Goal: Task Accomplishment & Management: Use online tool/utility

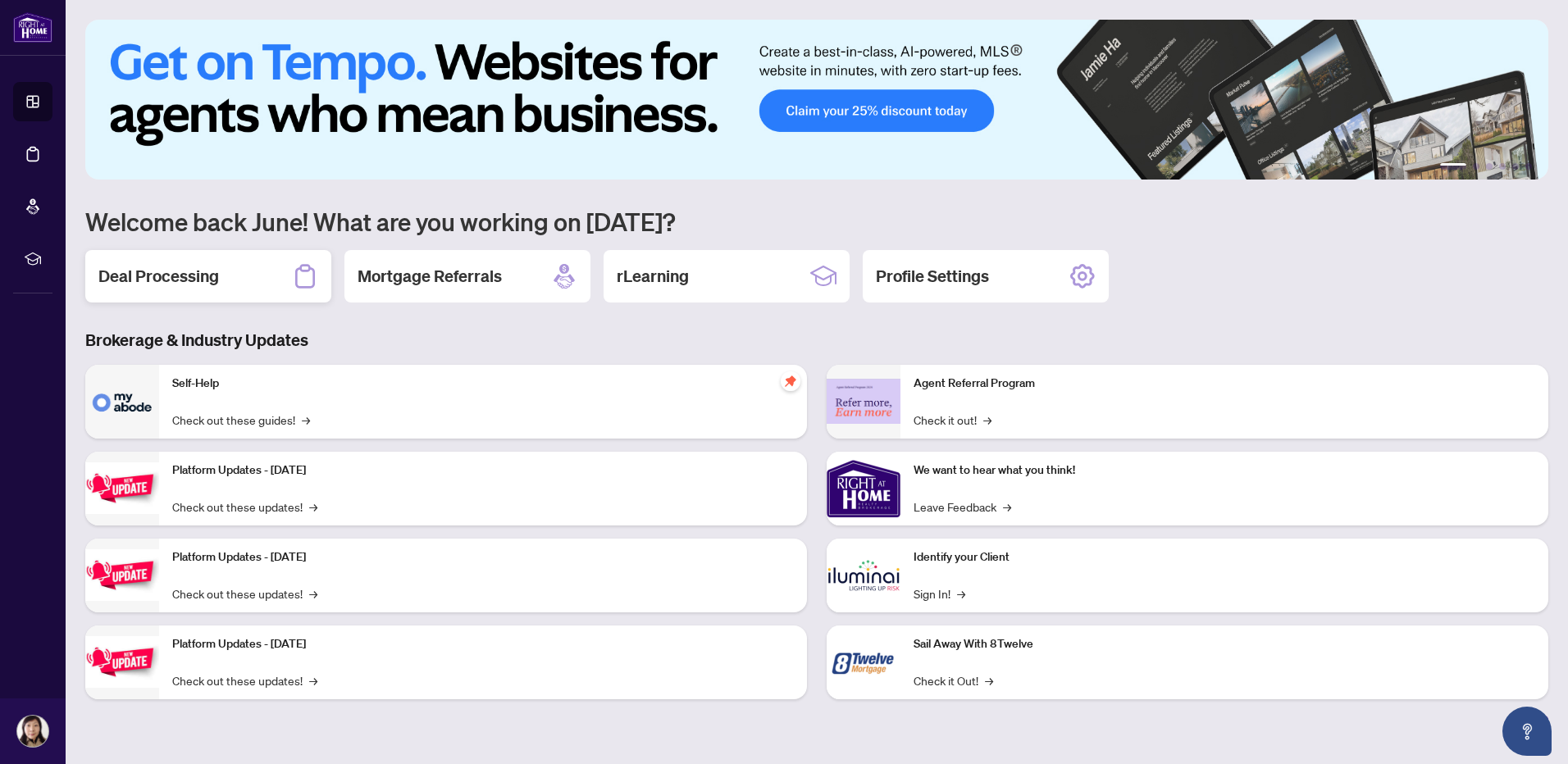
click at [179, 271] on h2 "Deal Processing" at bounding box center [158, 276] width 120 height 23
